Goal: Task Accomplishment & Management: Use online tool/utility

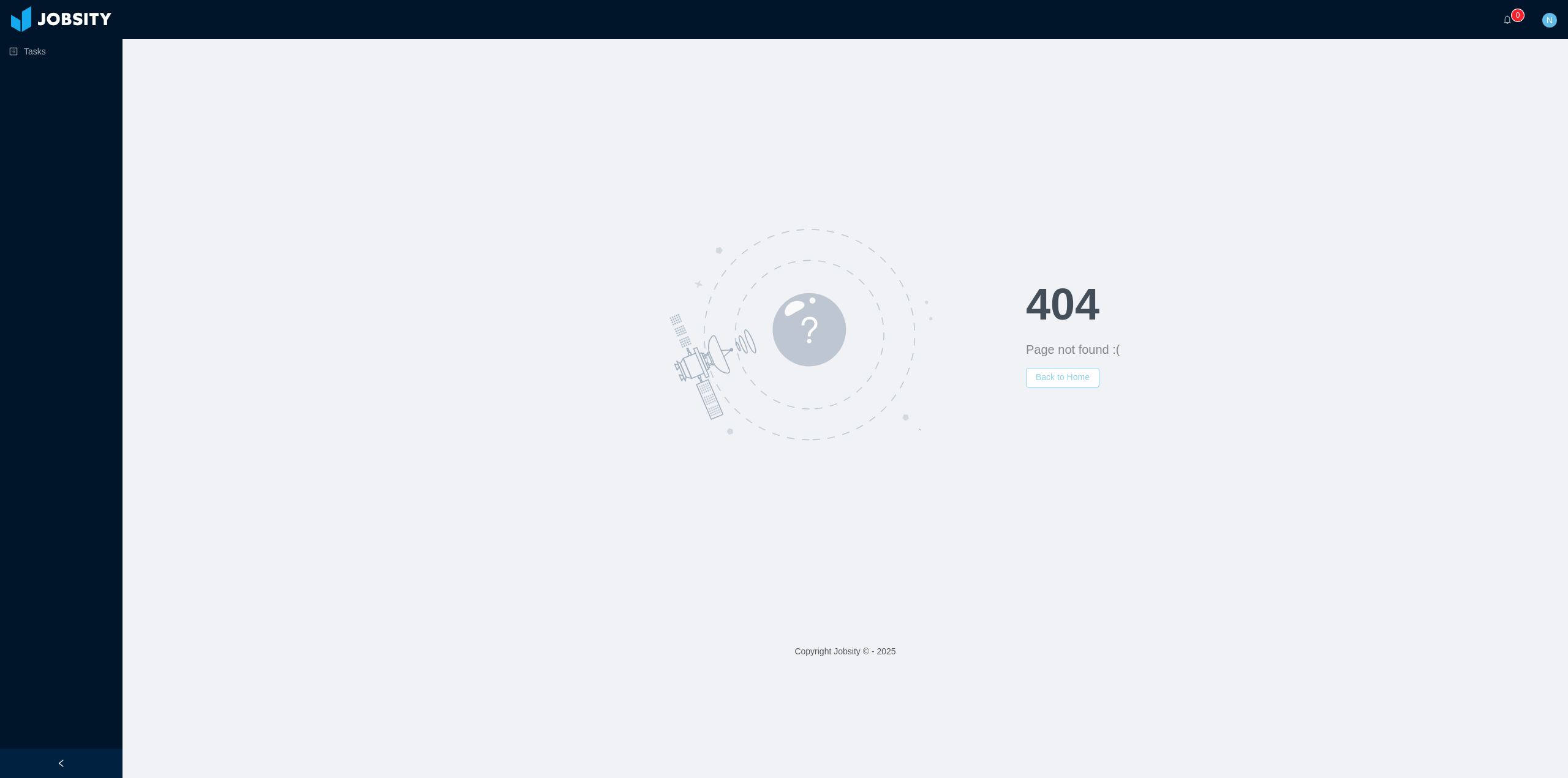
click at [1057, 377] on button "Back to Home" at bounding box center [1063, 377] width 74 height 19
click at [43, 55] on body "Tasks ··· 0 ··· N ··· 404 Page not found :( Back to Home Copyright Jobsity © - …" at bounding box center [784, 389] width 1568 height 778
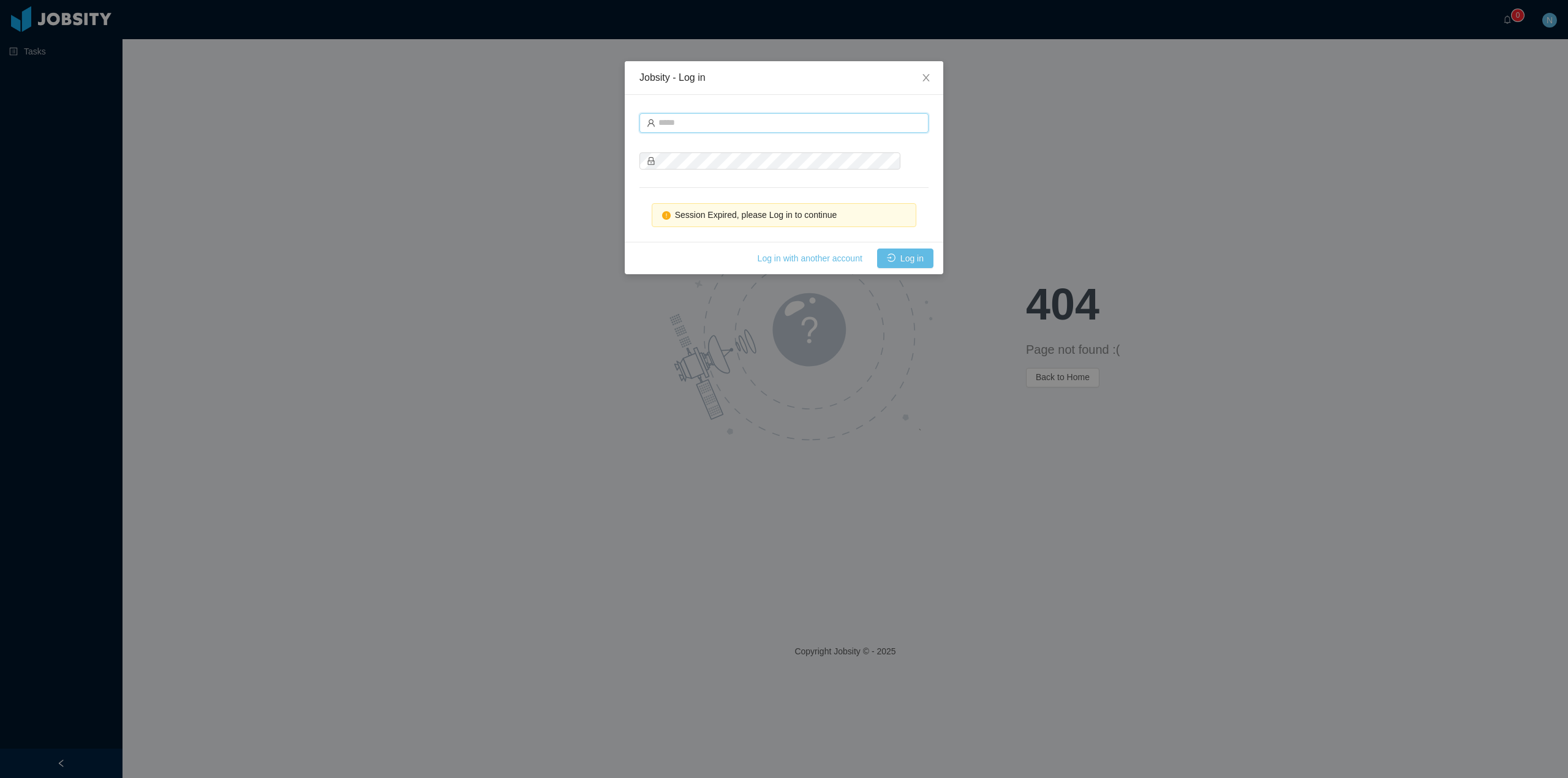
type input "**********"
click at [922, 263] on button "Log in" at bounding box center [905, 259] width 56 height 19
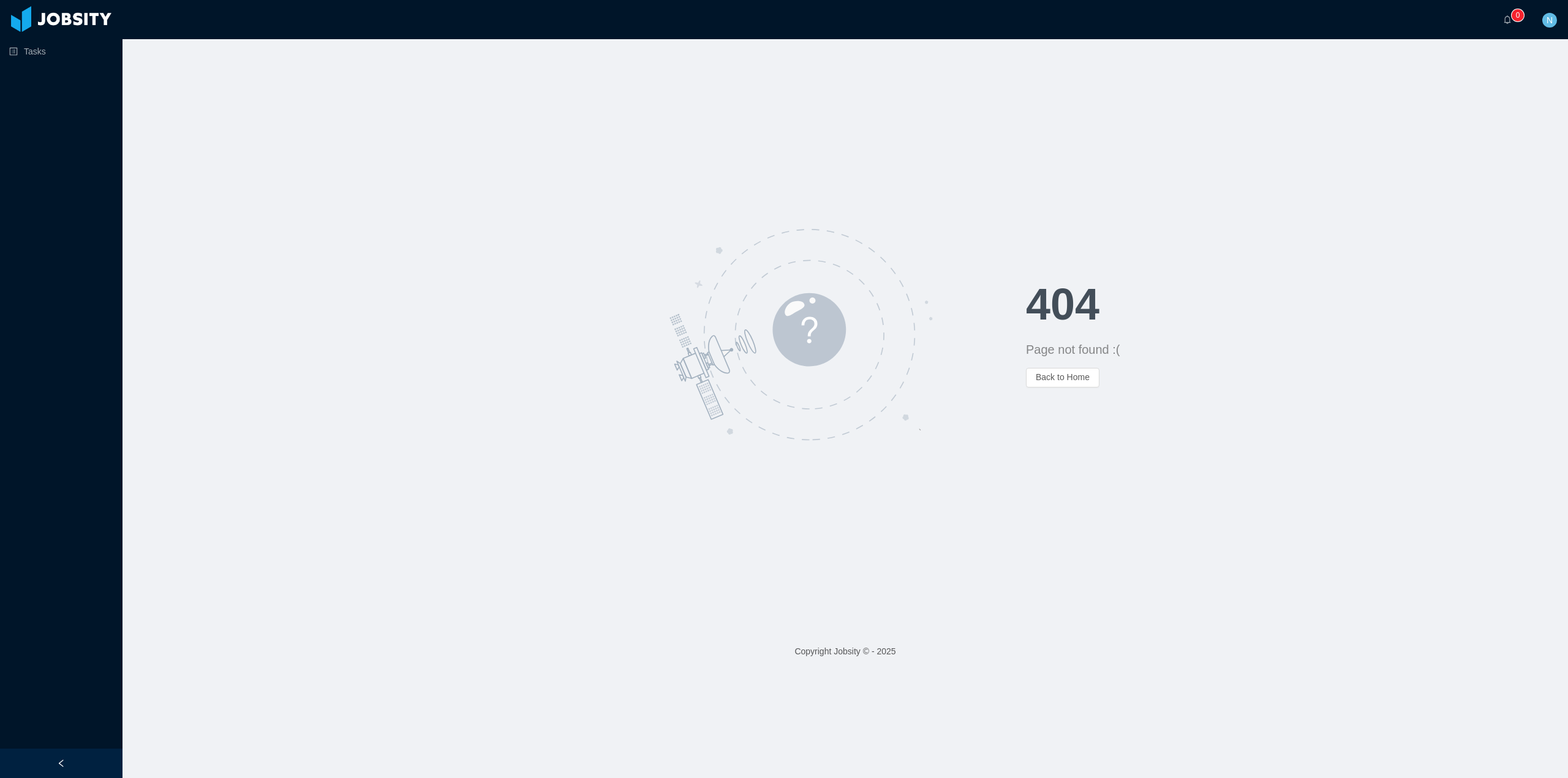
click at [1554, 25] on span "N" at bounding box center [1550, 20] width 14 height 14
click at [1500, 53] on link "Profile" at bounding box center [1519, 58] width 79 height 25
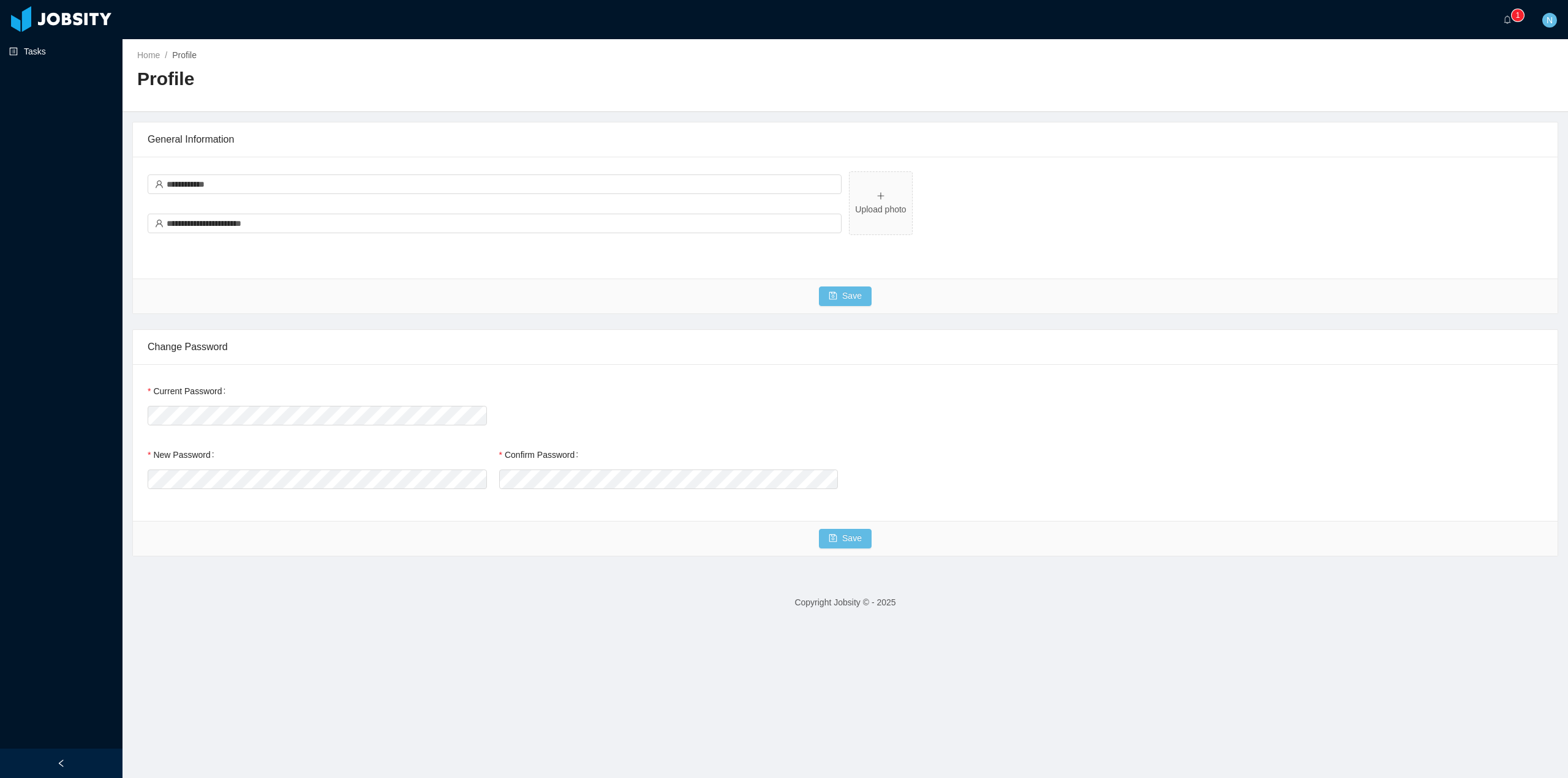
click at [49, 53] on link "Tasks" at bounding box center [60, 51] width 104 height 25
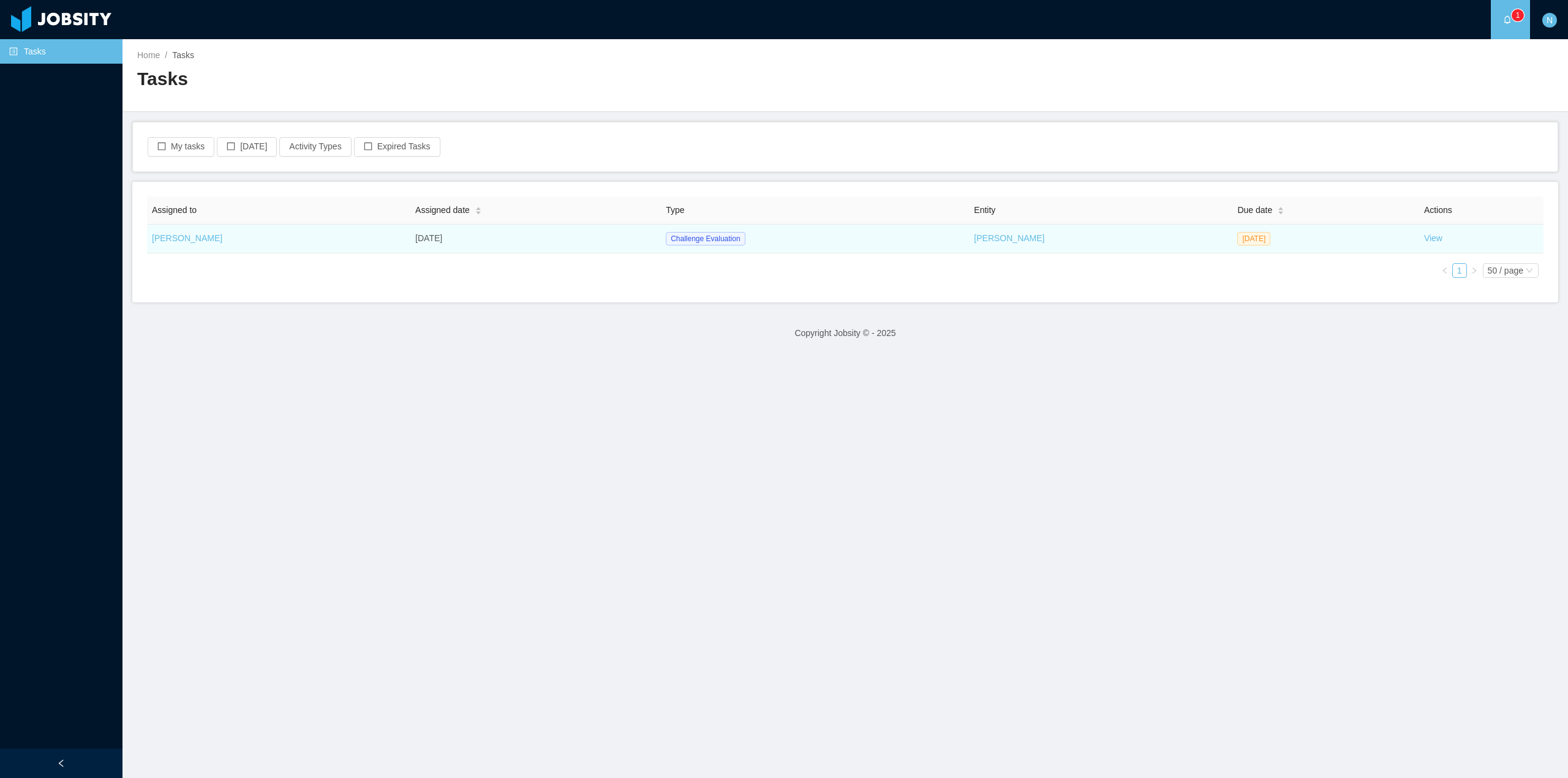
click at [1428, 236] on td "View" at bounding box center [1480, 239] width 124 height 29
click at [1423, 239] on link "View" at bounding box center [1432, 238] width 18 height 10
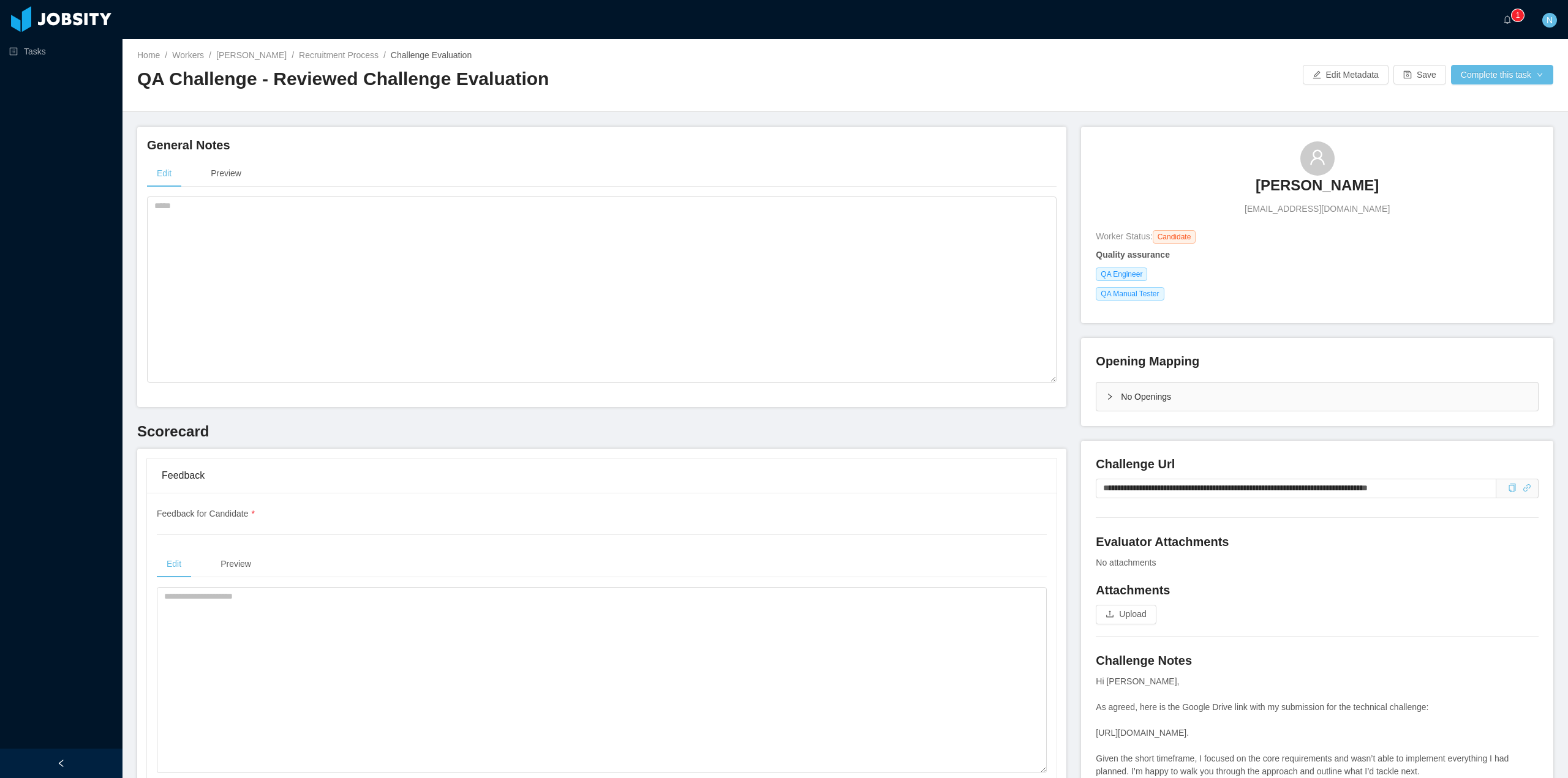
click at [1111, 401] on div "No Openings" at bounding box center [1317, 397] width 442 height 28
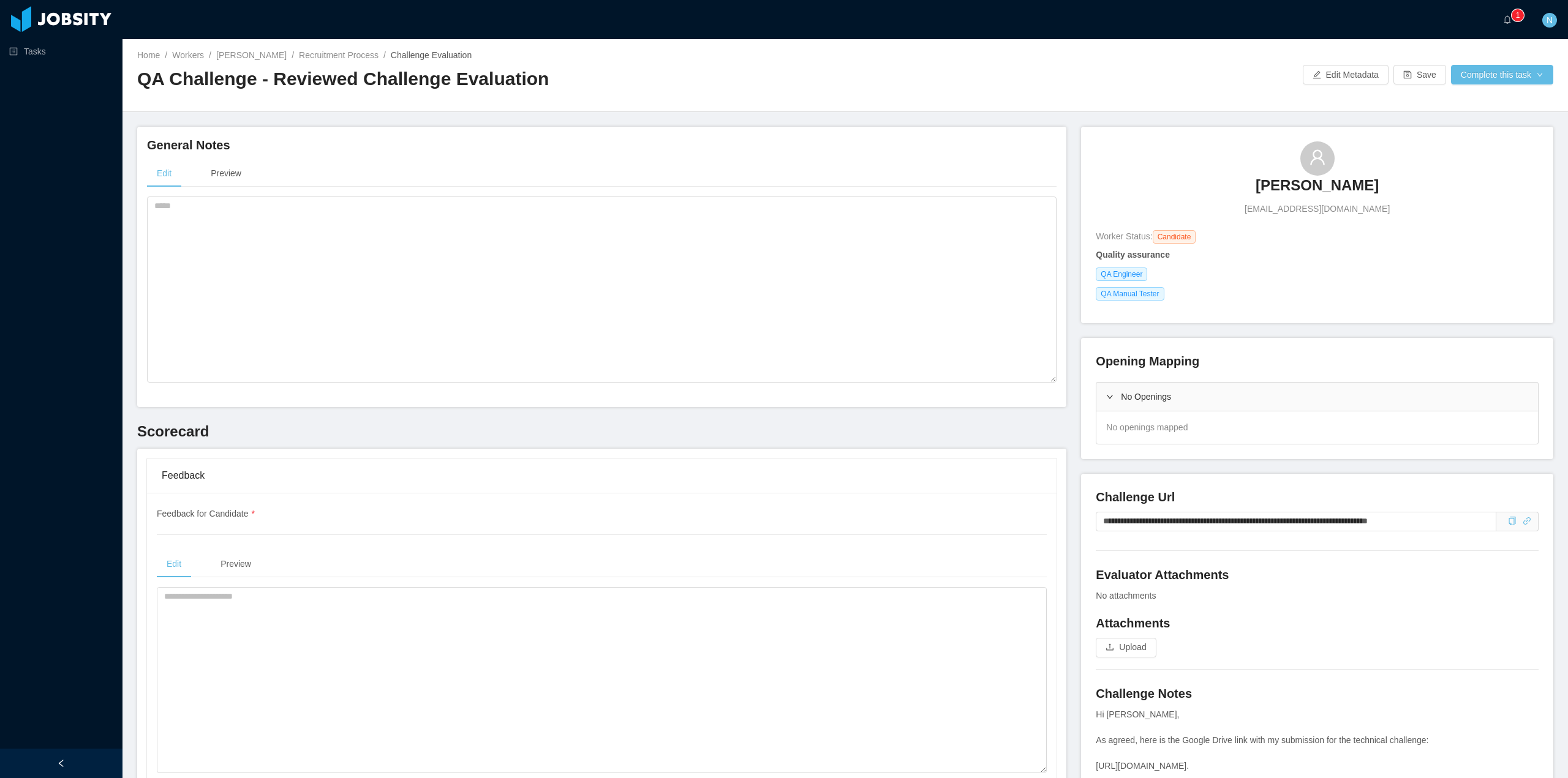
click at [1111, 401] on div "No Openings" at bounding box center [1317, 397] width 442 height 28
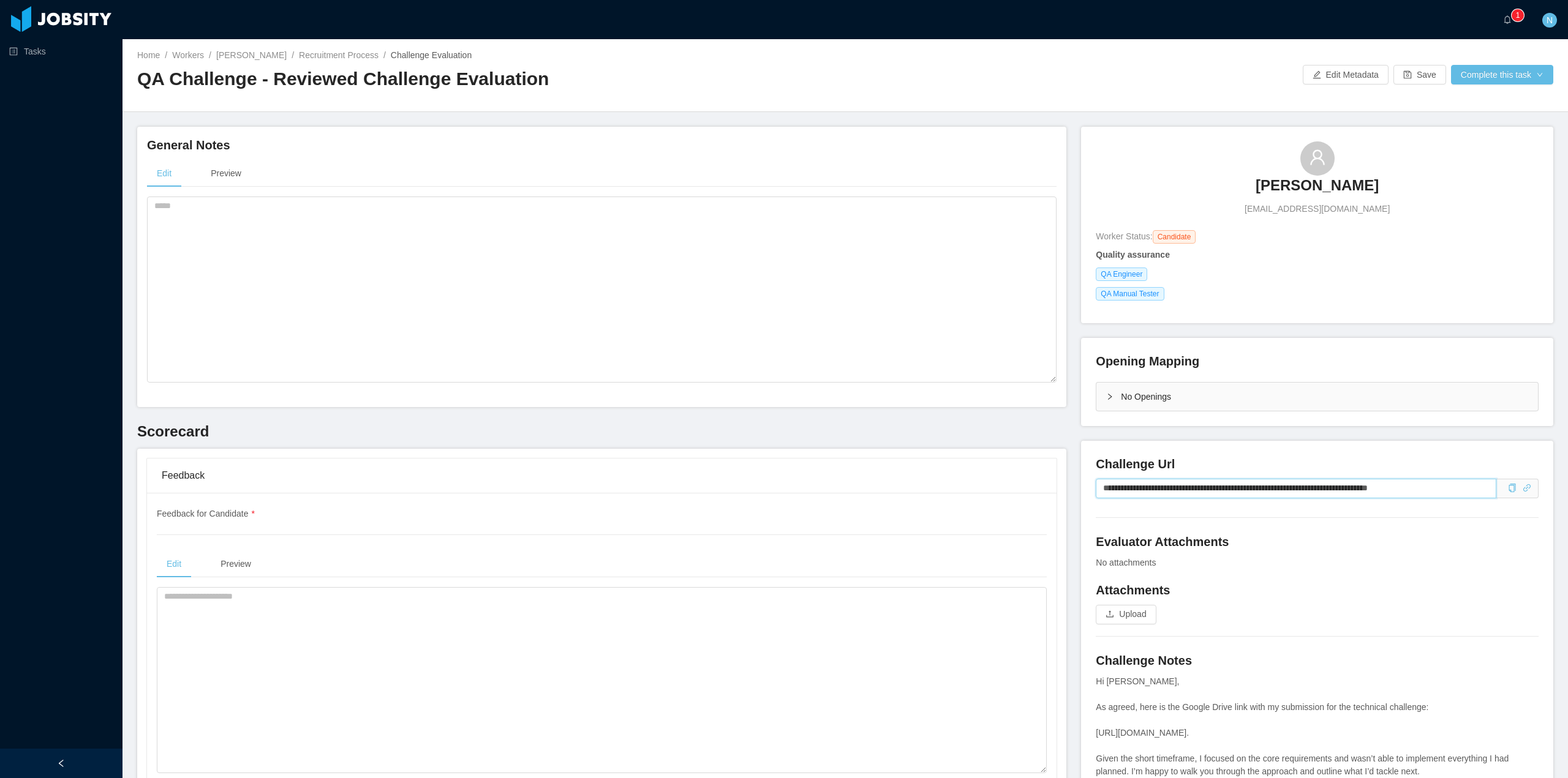
click at [1330, 487] on input "**********" at bounding box center [1296, 488] width 401 height 19
click at [1522, 489] on icon "icon: link" at bounding box center [1526, 488] width 9 height 9
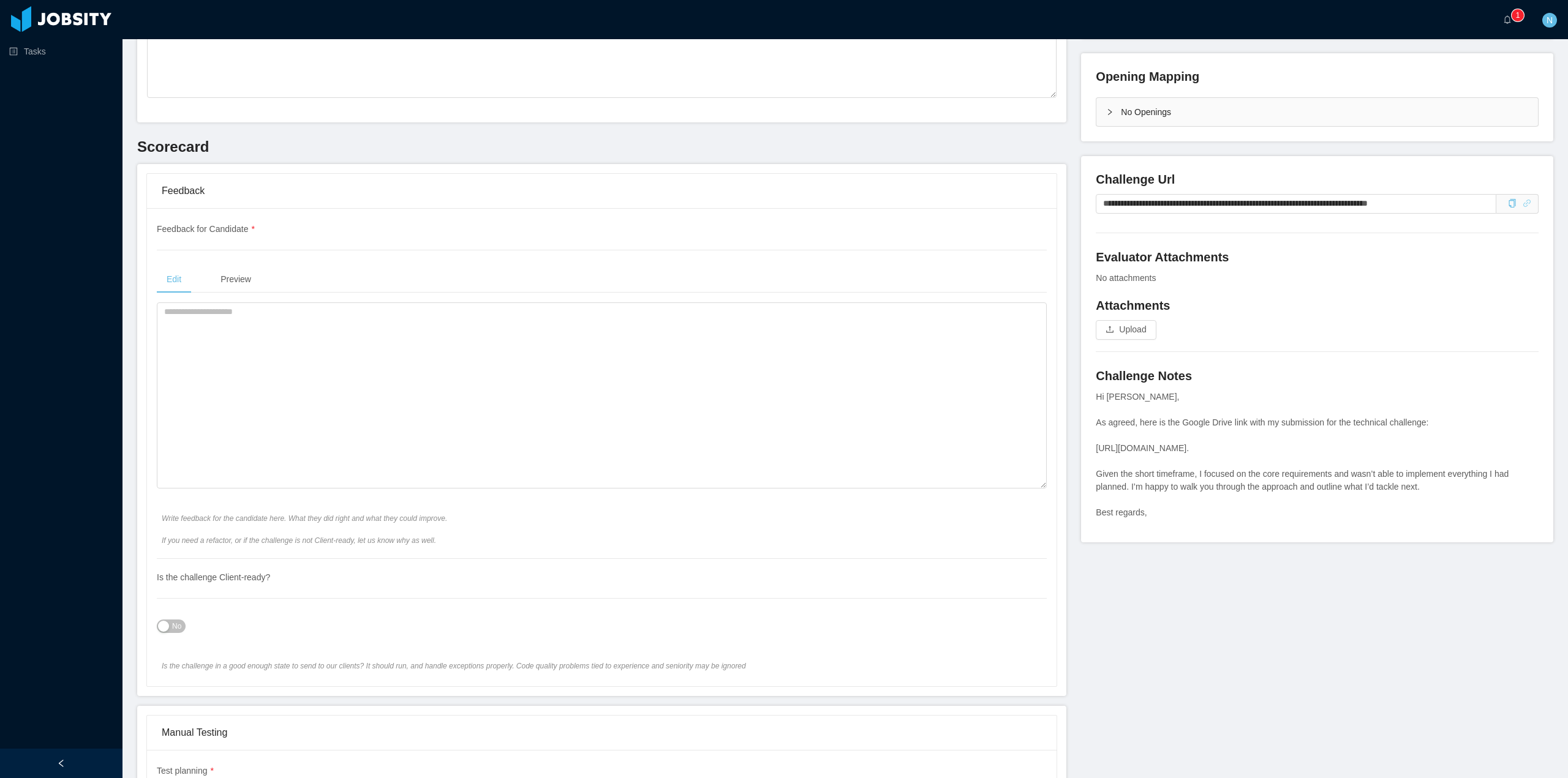
scroll to position [123, 0]
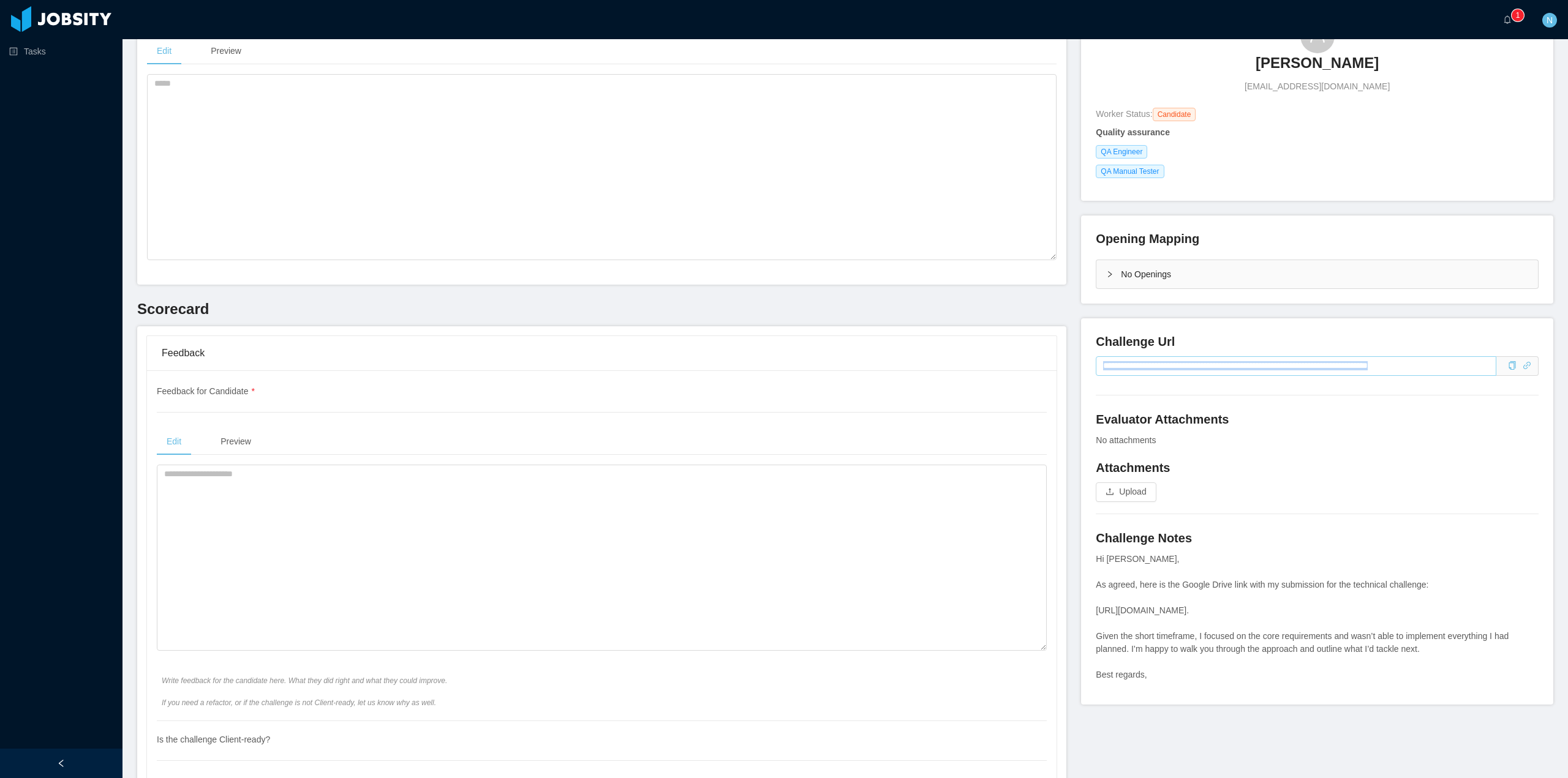
drag, startPoint x: 1088, startPoint y: 370, endPoint x: 1448, endPoint y: 375, distance: 360.0
click at [1448, 375] on div "**********" at bounding box center [1317, 511] width 472 height 386
drag, startPoint x: 1477, startPoint y: 368, endPoint x: 1096, endPoint y: 380, distance: 381.2
click at [1096, 380] on div "**********" at bounding box center [1317, 369] width 442 height 25
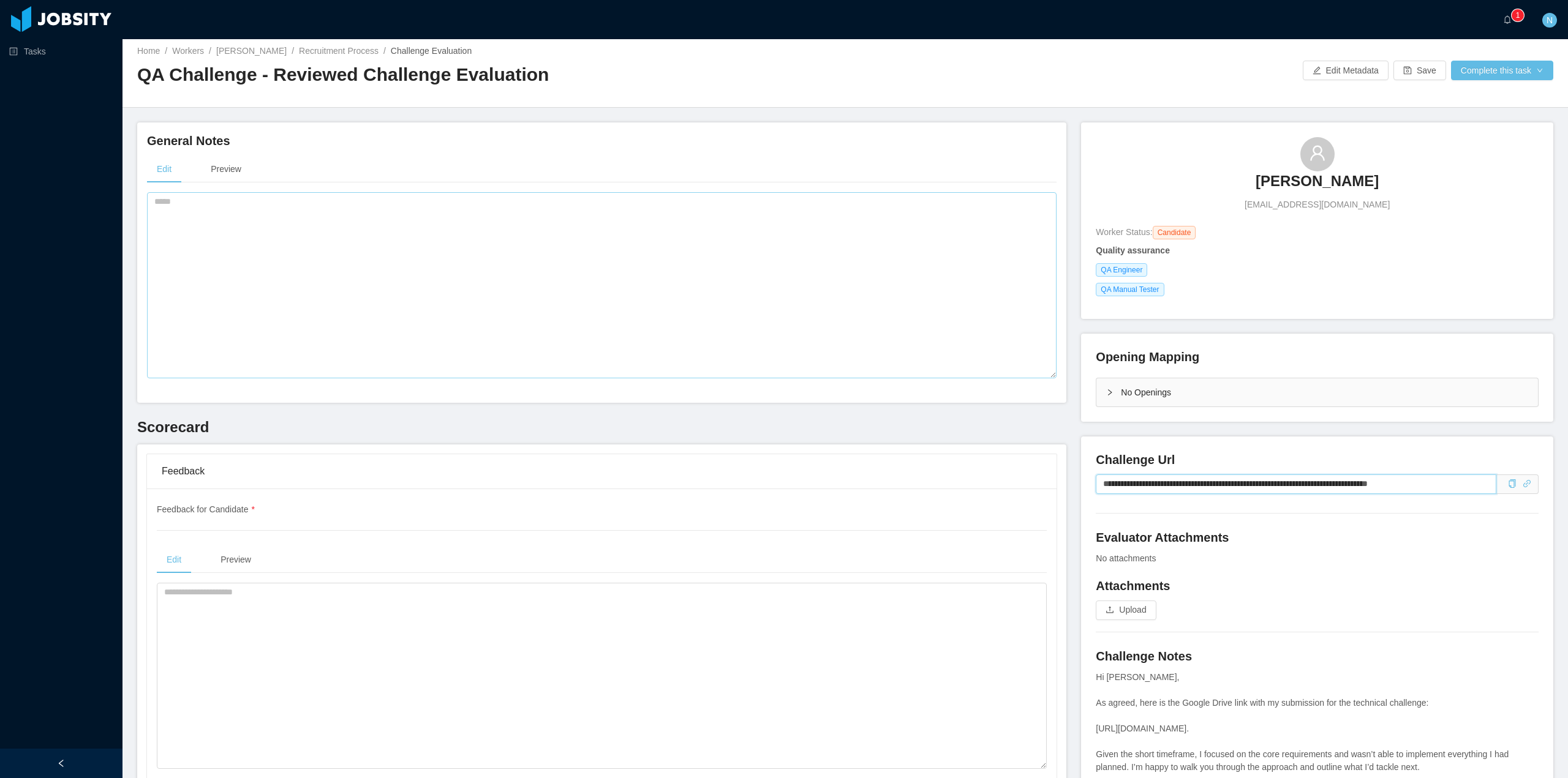
scroll to position [0, 0]
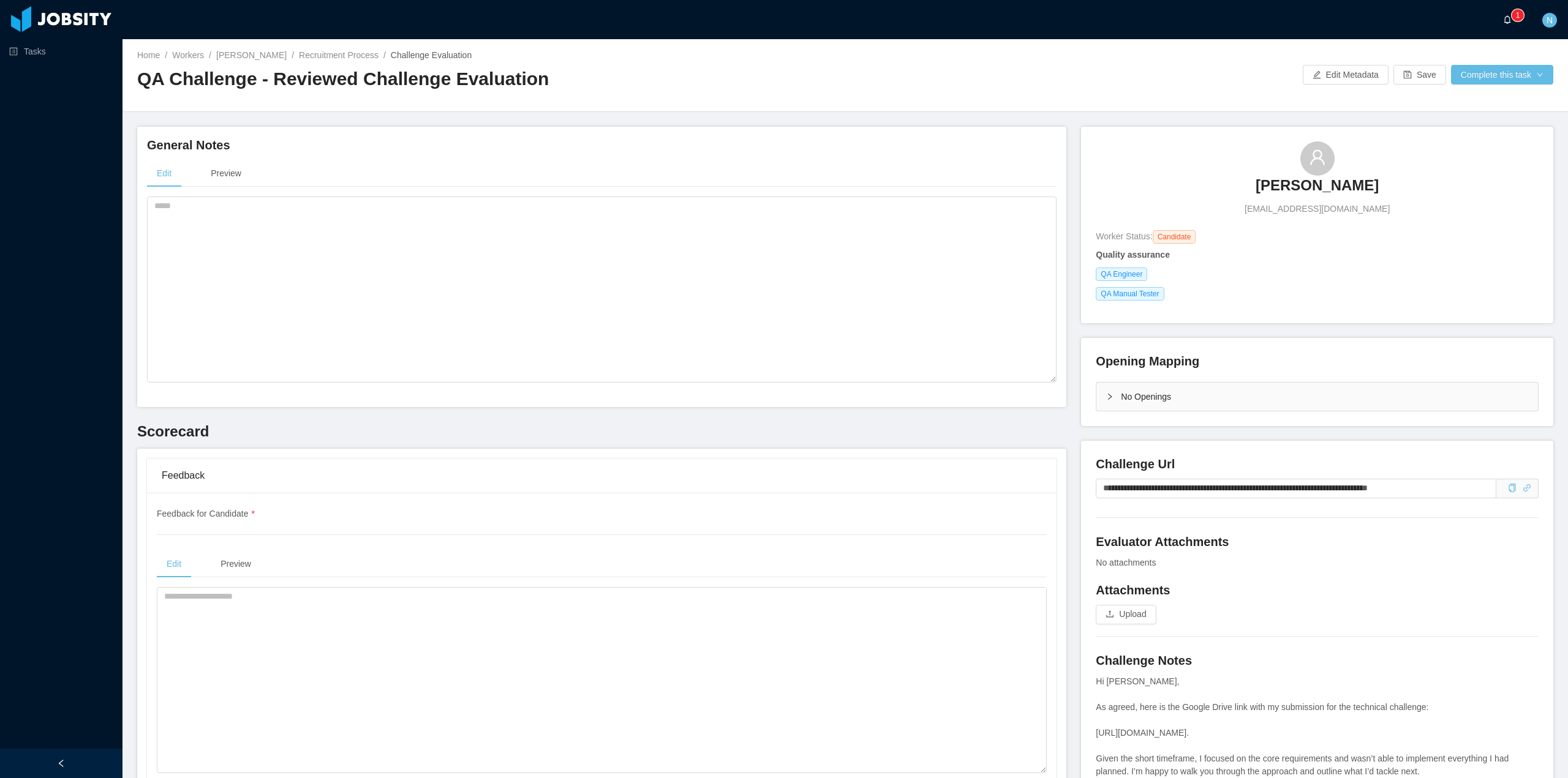
click at [1503, 13] on a=a746833c-901d-4a96-ae35-1f5acbd8f5a6/Nitai%20Granja"] "0 1 2 3 4 5 6 7 8 9 0 1 2 3 4 5 6 7 8 9 0 1 2 3 4 5 6 7 8 9" at bounding box center [1510, 19] width 14 height 39
click at [1503, 25] on a=a746833c-901d-4a96-ae35-1f5acbd8f5a6/Nitai%20Granja"] "0 1 2 3 4 5 6 7 8 9 0 1 2 3 4 5 6 7 8 9 0 1 2 3 4 5 6 7 8 9" at bounding box center [1510, 19] width 14 height 39
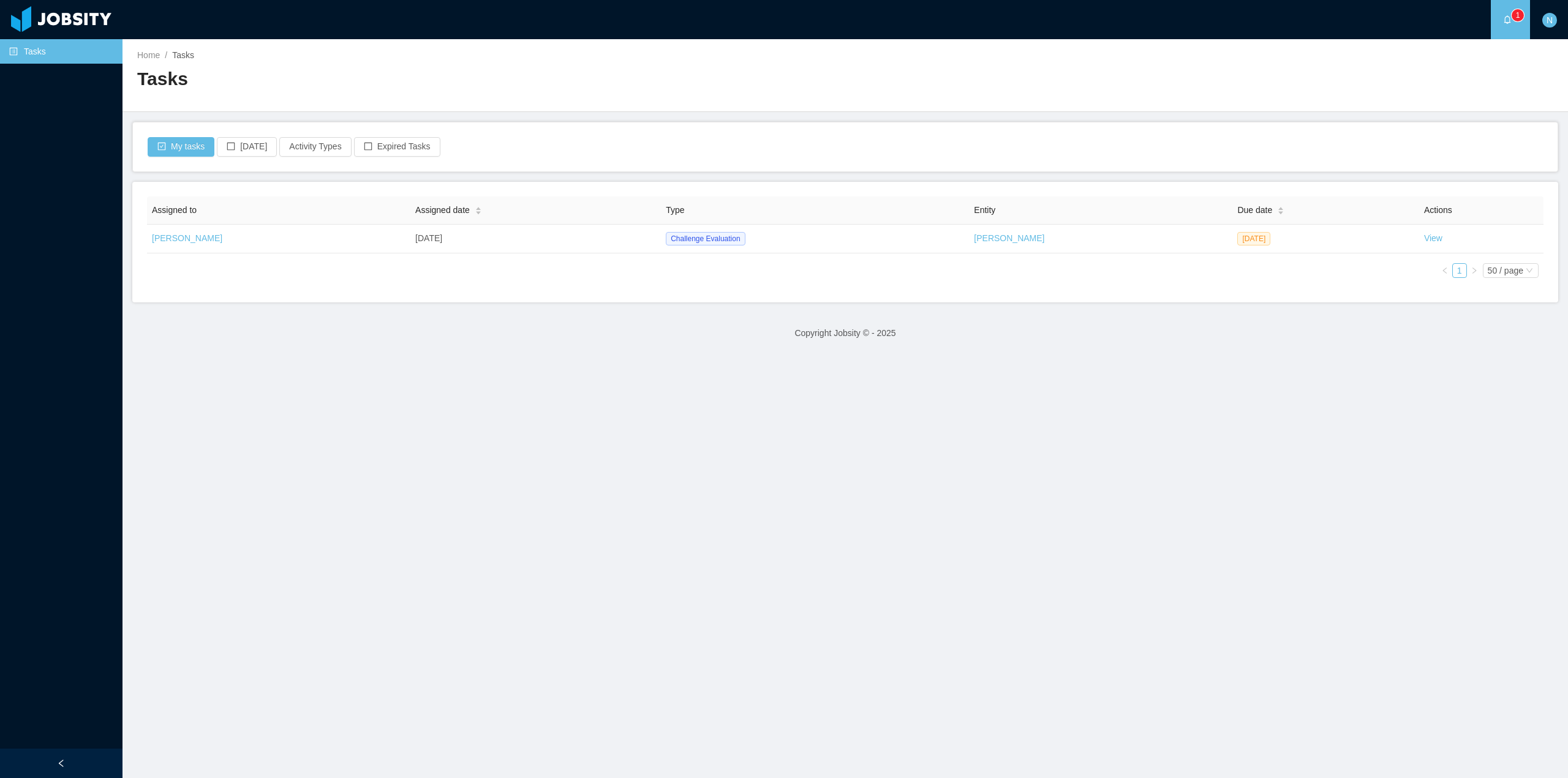
click at [1513, 22] on span "0 1 2 3 4 5 6 7 8 9 0 1 2 3 4 5 6 7 8 9 0 1 2 3 4 5 6 7 8 9" at bounding box center [1510, 19] width 14 height 9
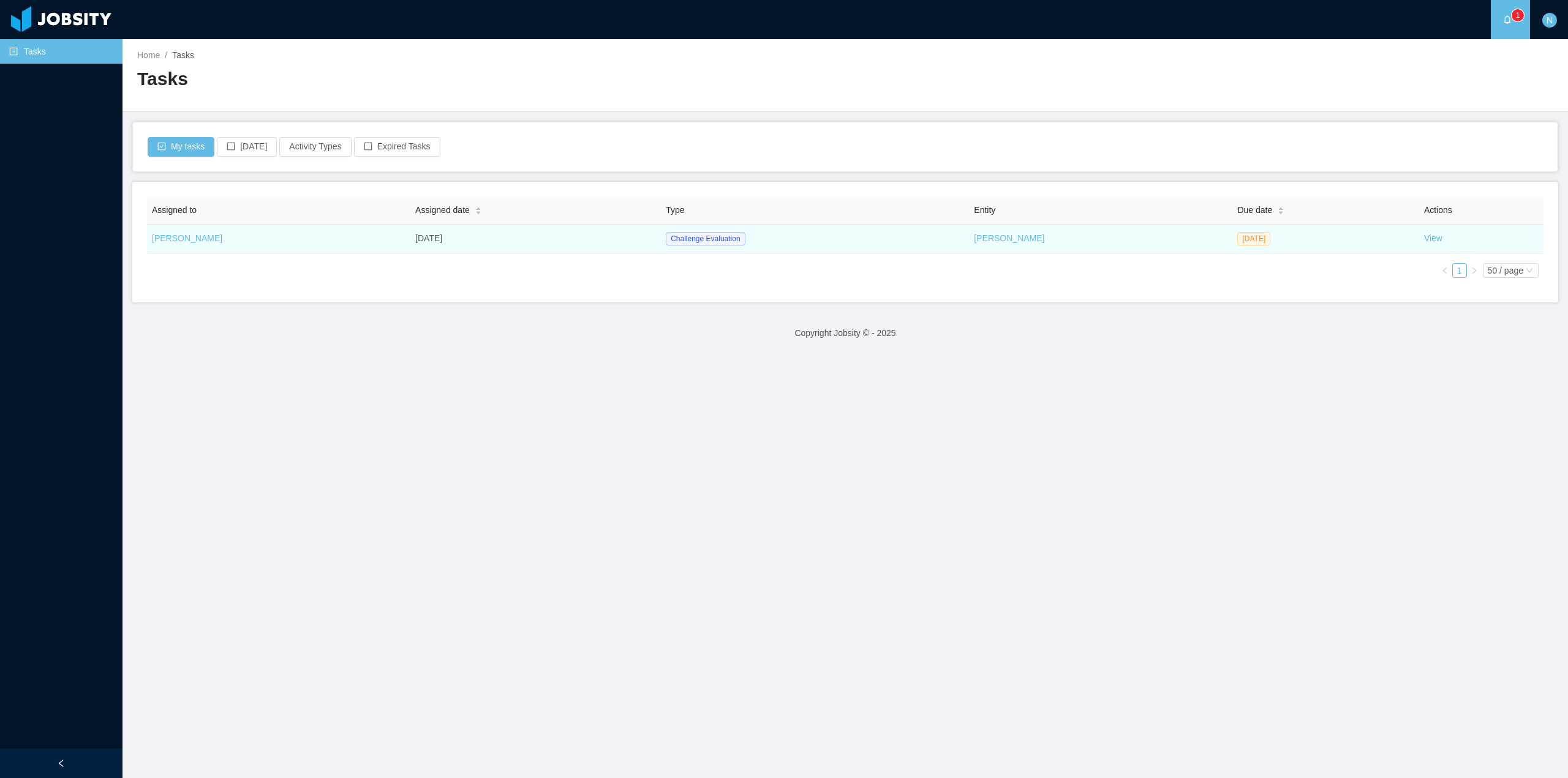
click at [1419, 228] on td "View" at bounding box center [1480, 239] width 124 height 29
click at [1419, 231] on td "View" at bounding box center [1480, 239] width 124 height 29
click at [1423, 235] on link "View" at bounding box center [1432, 238] width 18 height 10
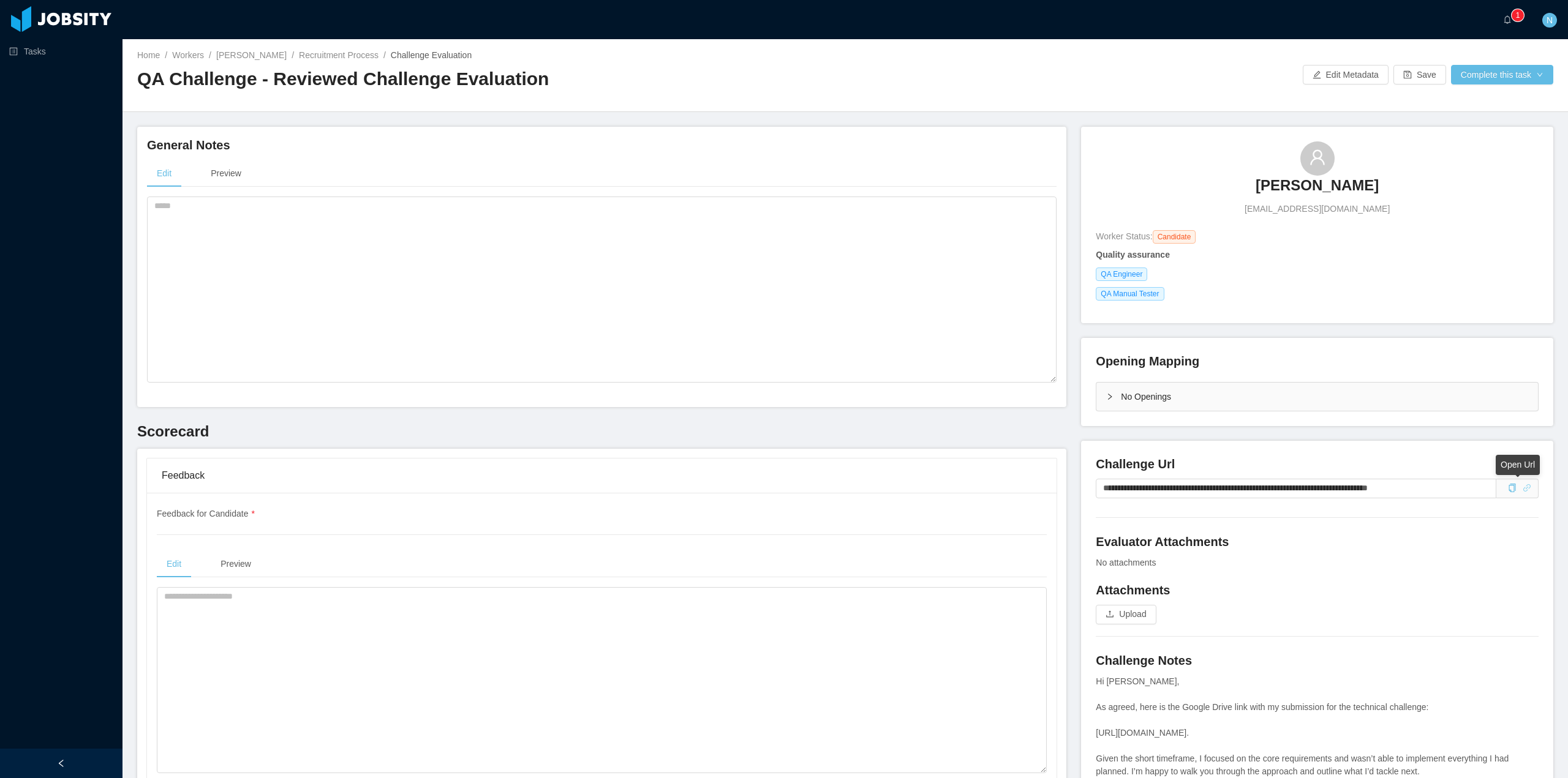
click at [1522, 485] on icon "icon: link" at bounding box center [1526, 488] width 9 height 9
click at [1522, 487] on span at bounding box center [1517, 488] width 43 height 19
click at [1522, 492] on icon "icon: link" at bounding box center [1526, 488] width 9 height 9
click at [1522, 488] on icon "icon: link" at bounding box center [1526, 488] width 9 height 9
click at [1522, 489] on icon "icon: link" at bounding box center [1526, 488] width 9 height 9
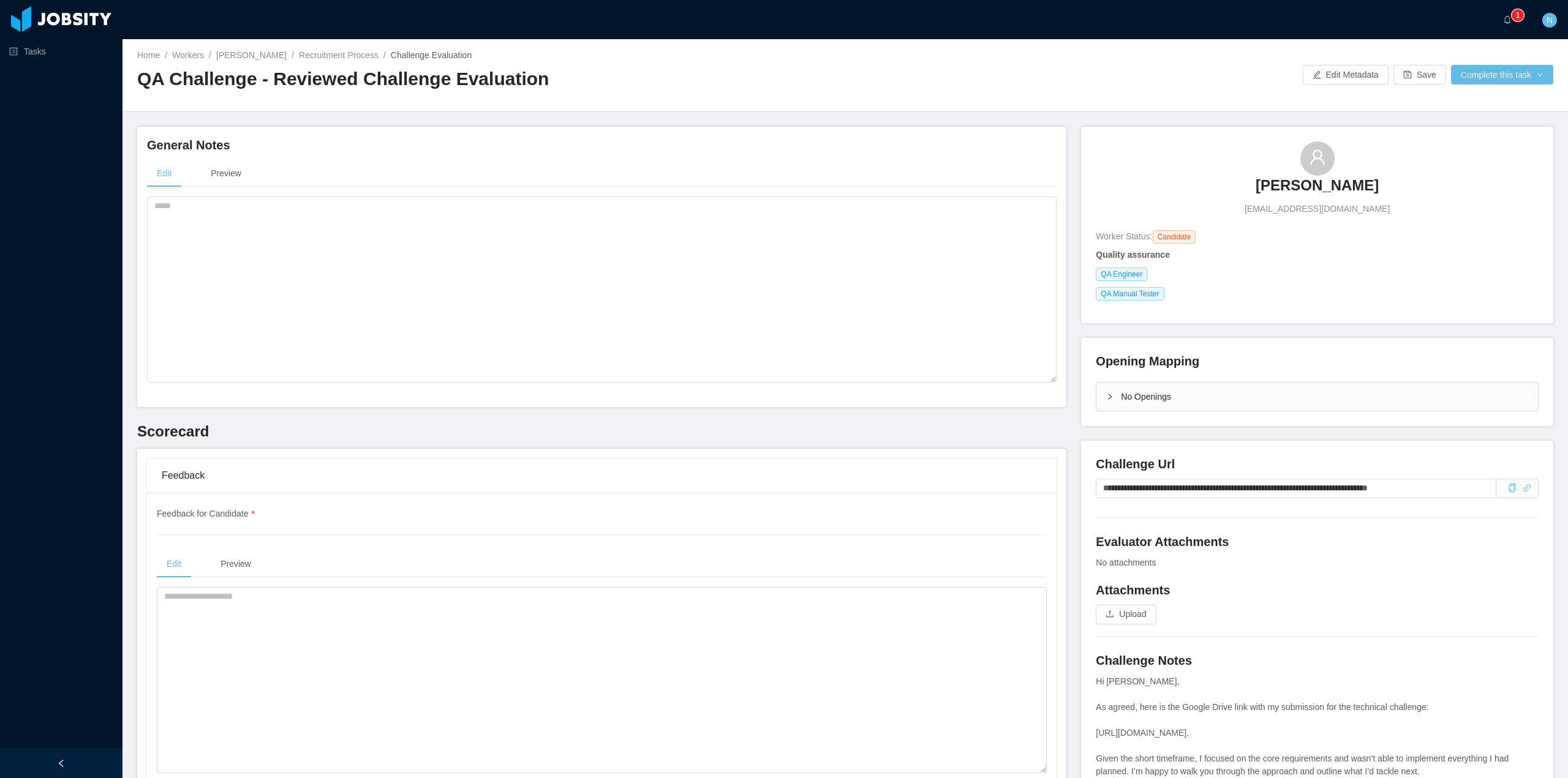
click at [1521, 484] on span at bounding box center [1517, 488] width 43 height 19
click at [1508, 492] on icon "icon: copy" at bounding box center [1512, 488] width 9 height 9
